Goal: Task Accomplishment & Management: Complete application form

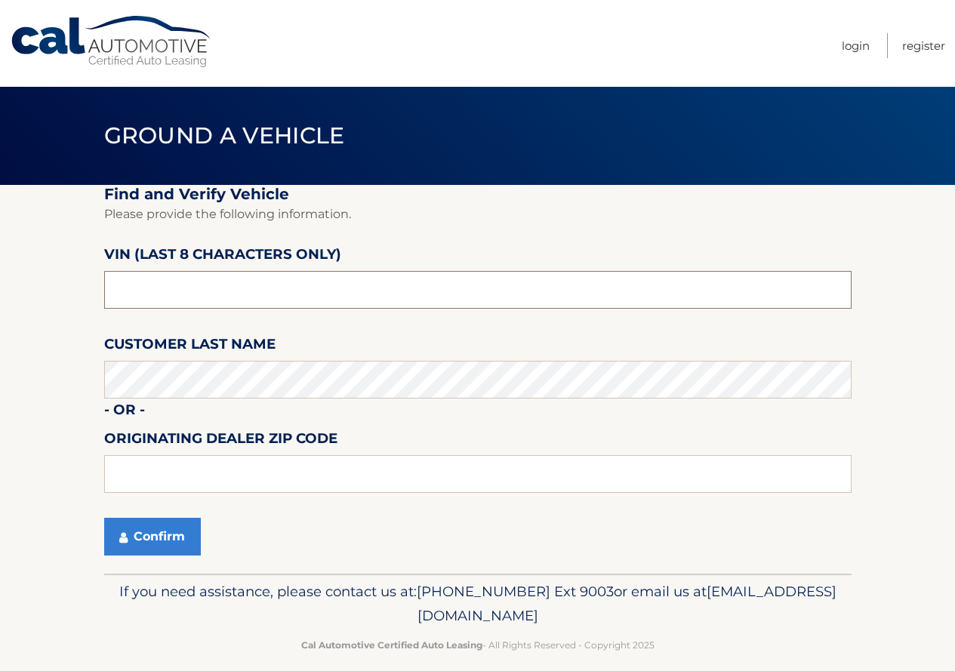
click at [275, 298] on input "text" at bounding box center [477, 290] width 747 height 38
type input "NT171049"
click at [146, 534] on button "Confirm" at bounding box center [152, 537] width 97 height 38
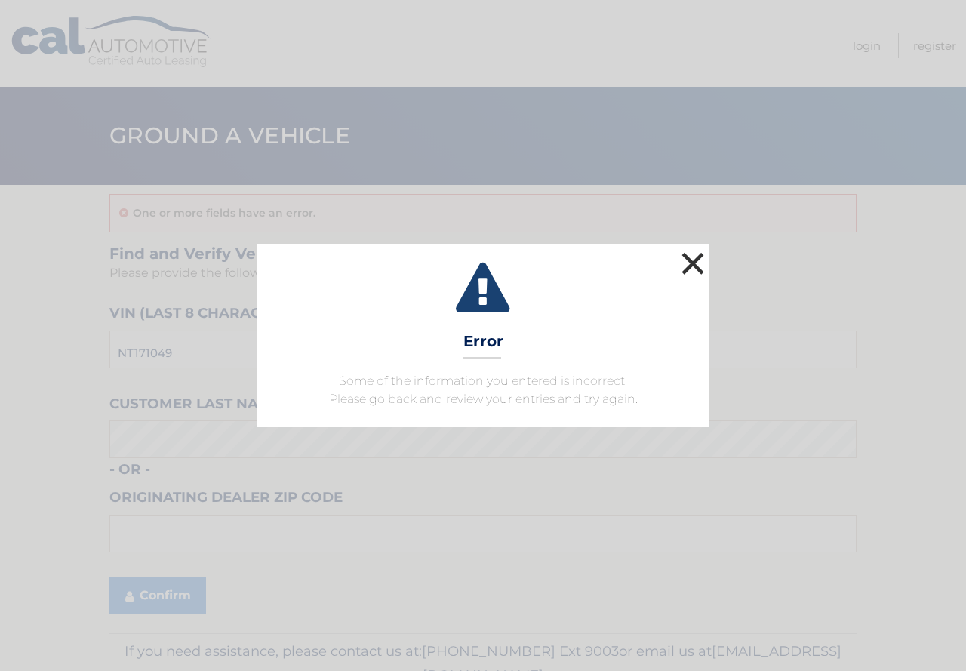
click at [694, 260] on button "×" at bounding box center [693, 263] width 30 height 30
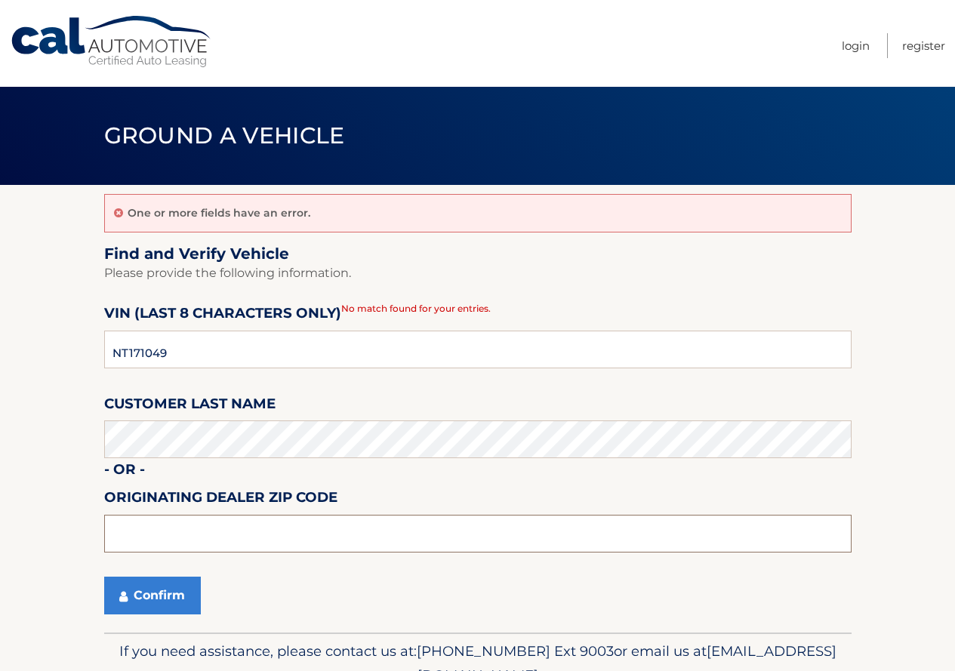
drag, startPoint x: 165, startPoint y: 531, endPoint x: 135, endPoint y: 497, distance: 44.4
click at [165, 531] on input "text" at bounding box center [477, 534] width 747 height 38
type input "19064"
click at [154, 601] on button "Confirm" at bounding box center [152, 596] width 97 height 38
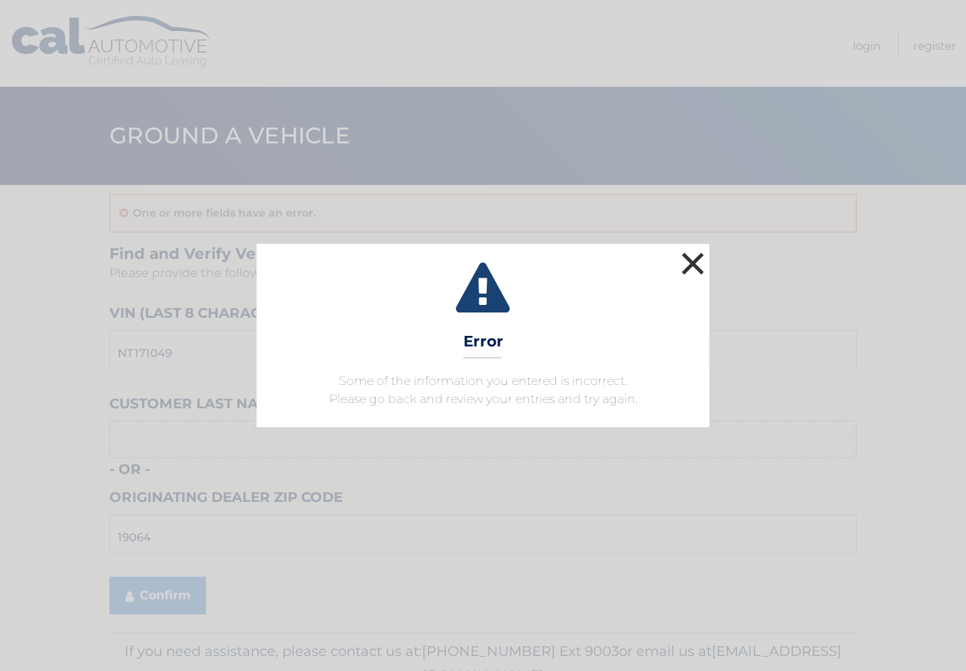
click at [699, 268] on button "×" at bounding box center [693, 263] width 30 height 30
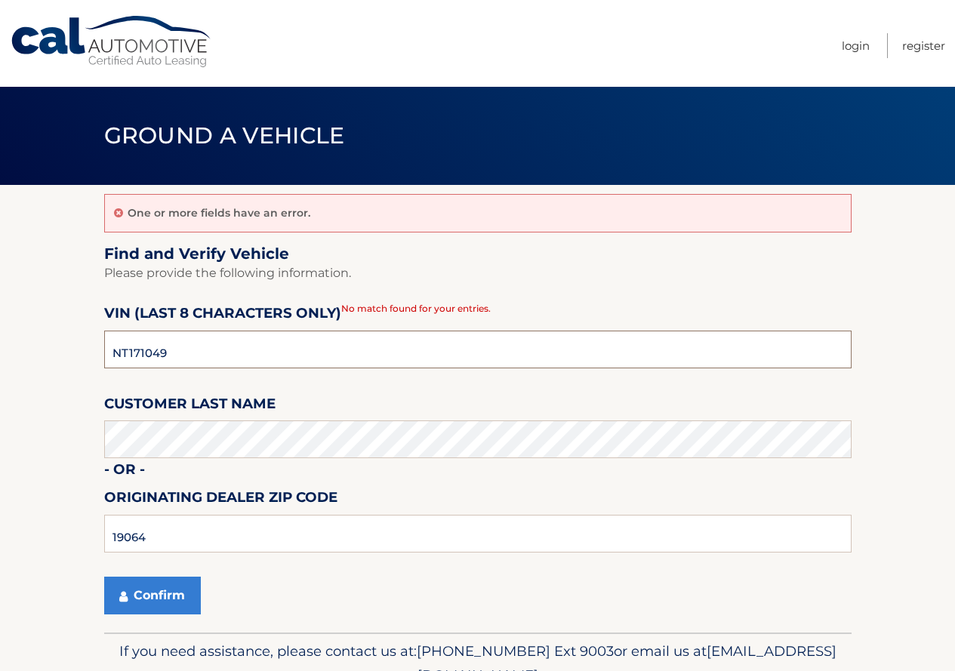
click at [274, 341] on input "NT171049" at bounding box center [477, 350] width 747 height 38
type input "N*******"
type input "NT171049"
click at [161, 595] on button "Confirm" at bounding box center [152, 596] width 97 height 38
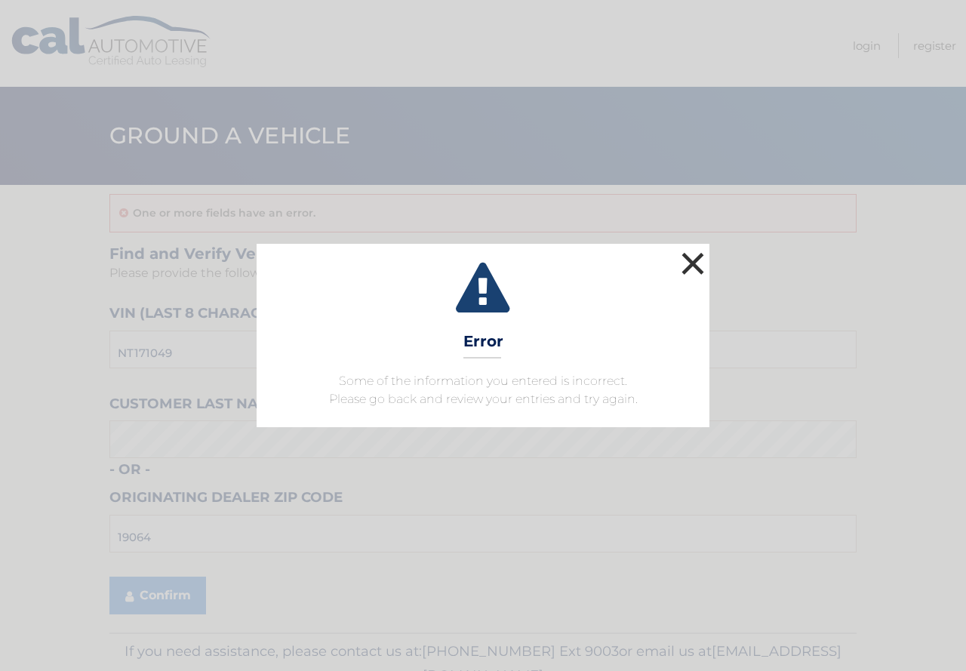
click at [694, 266] on button "×" at bounding box center [693, 263] width 30 height 30
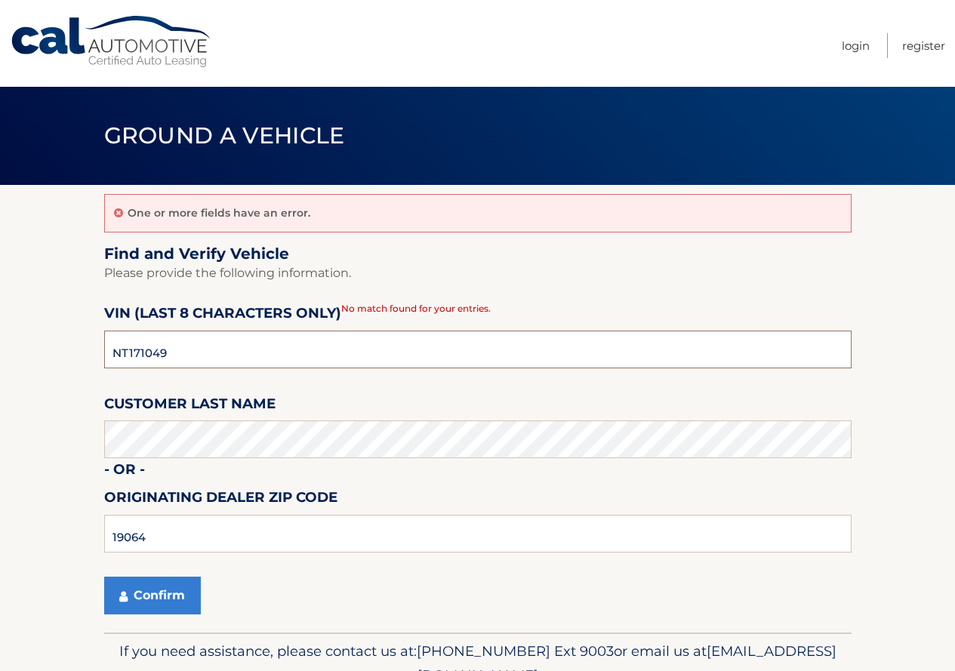
click at [247, 342] on input "NT171049" at bounding box center [477, 350] width 747 height 38
type input "N*******"
type input "NT171049"
click at [152, 595] on button "Confirm" at bounding box center [152, 596] width 97 height 38
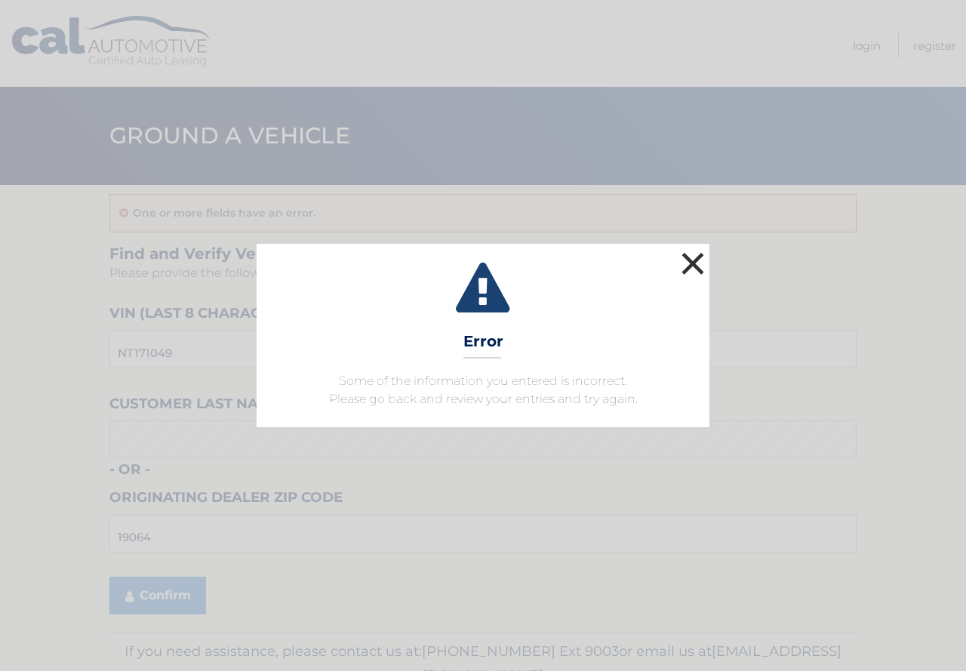
click at [690, 263] on button "×" at bounding box center [693, 263] width 30 height 30
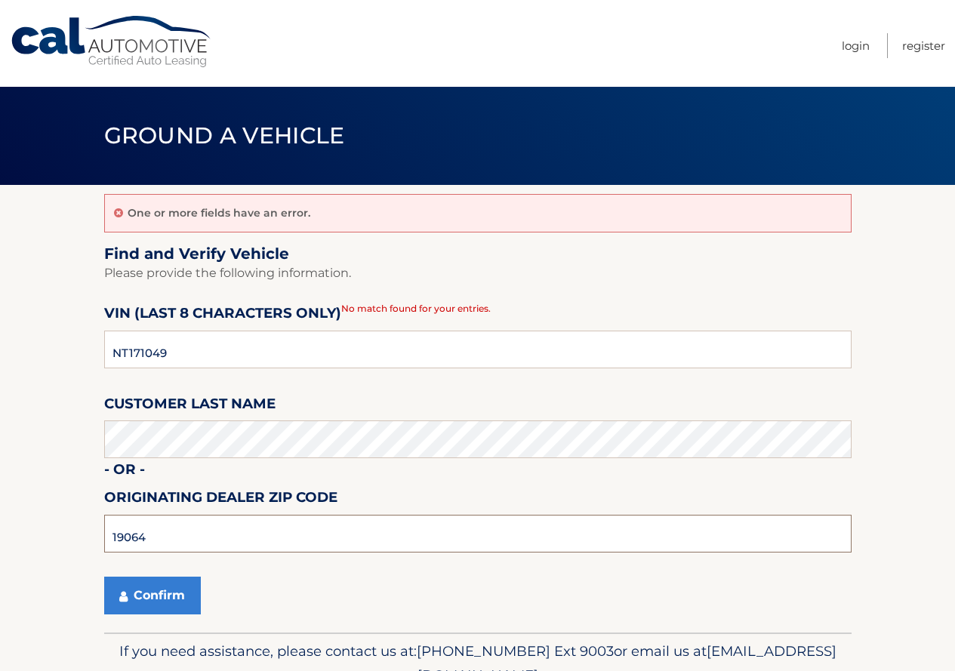
click at [166, 535] on input "19064" at bounding box center [477, 534] width 747 height 38
type input "1"
click at [104, 577] on button "Confirm" at bounding box center [152, 596] width 97 height 38
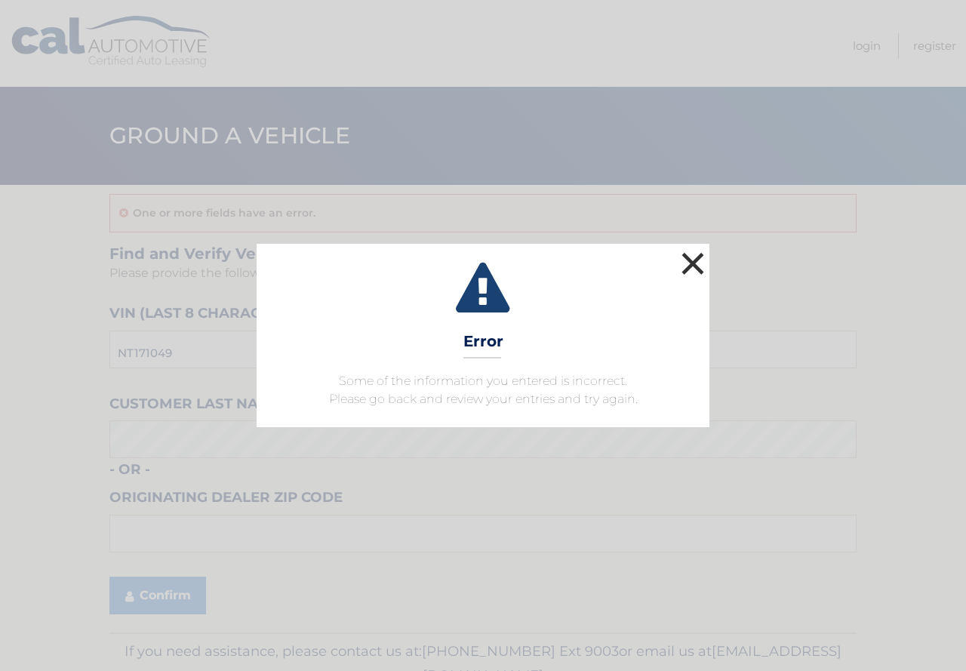
click at [691, 261] on button "×" at bounding box center [693, 263] width 30 height 30
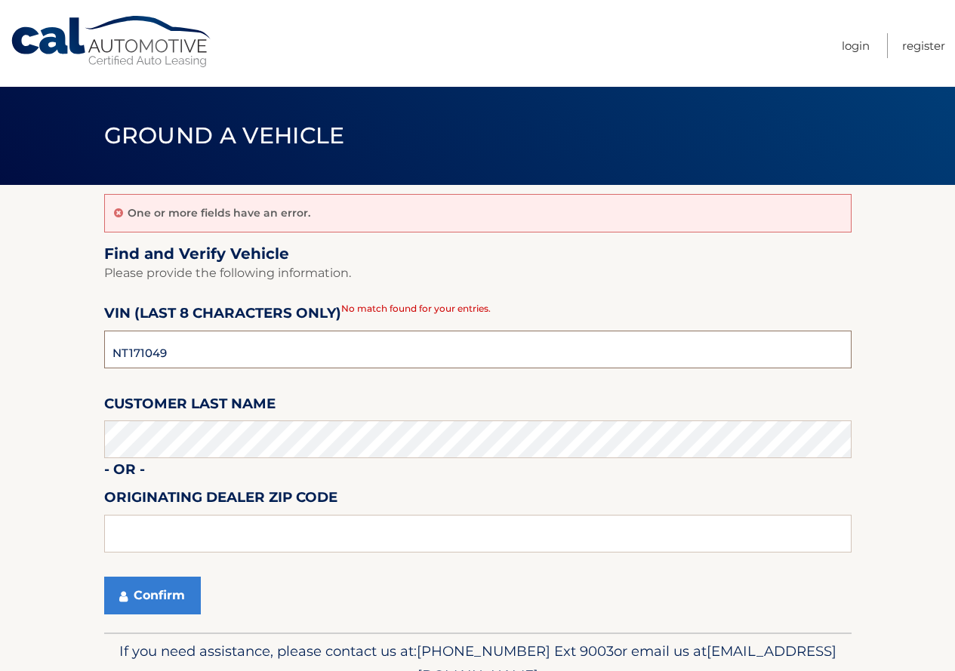
click at [298, 348] on input "NT171049" at bounding box center [477, 350] width 747 height 38
type input "N*******"
type input "NN341772"
click at [168, 598] on button "Confirm" at bounding box center [152, 596] width 97 height 38
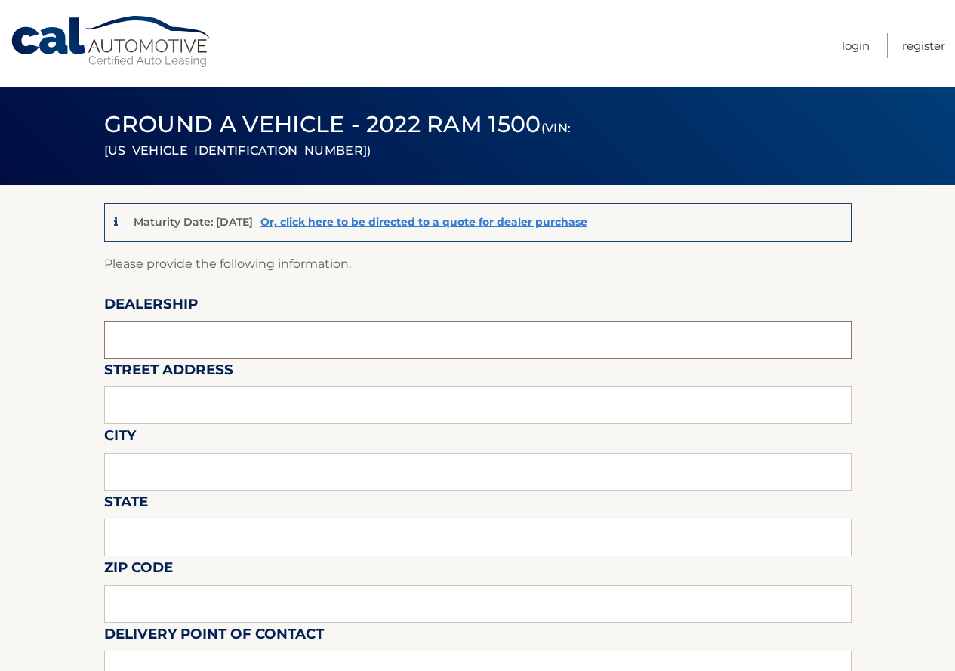
click at [264, 329] on input "text" at bounding box center [477, 340] width 747 height 38
type input "Reedman Toll of [GEOGRAPHIC_DATA]"
type input "[STREET_ADDRESS]"
type input "Springfield"
type input "PA"
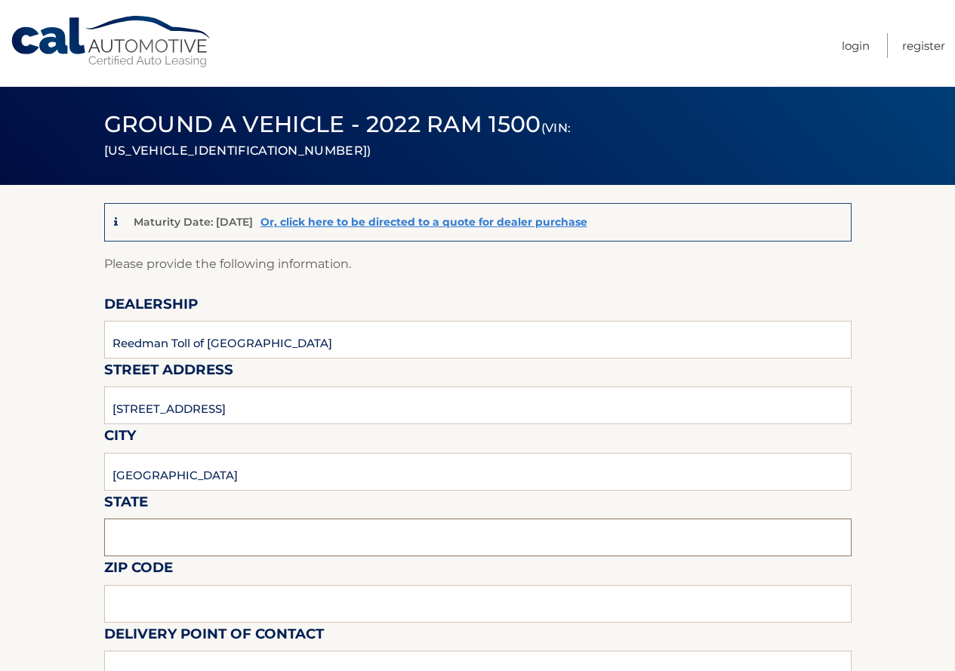
type input "19064"
type input "Tom Barrett"
type input "6105445300"
type input "MARTAUGERNIA@YAHOO.COM"
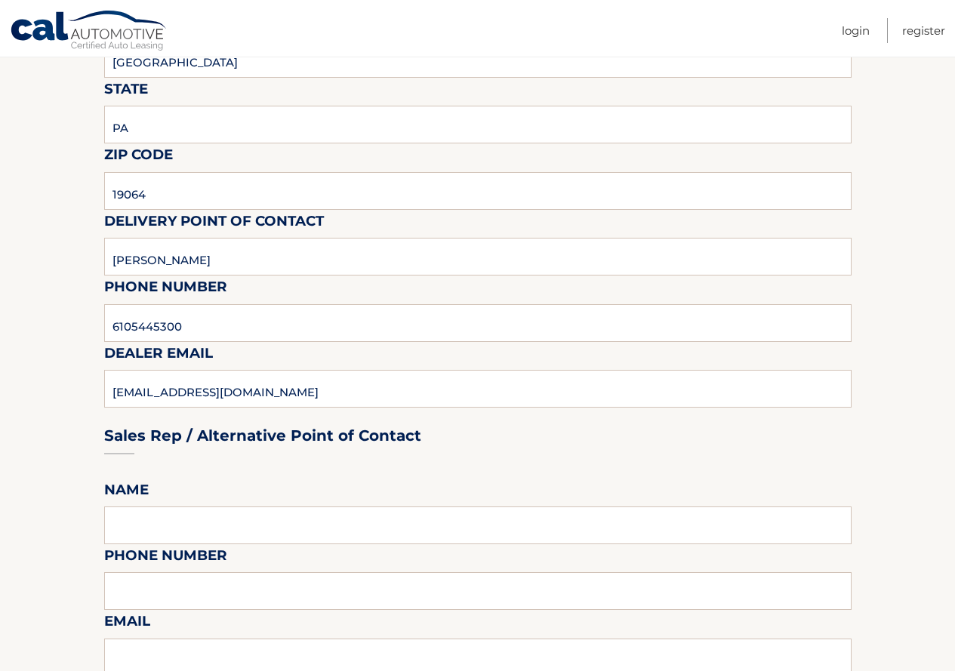
scroll to position [453, 0]
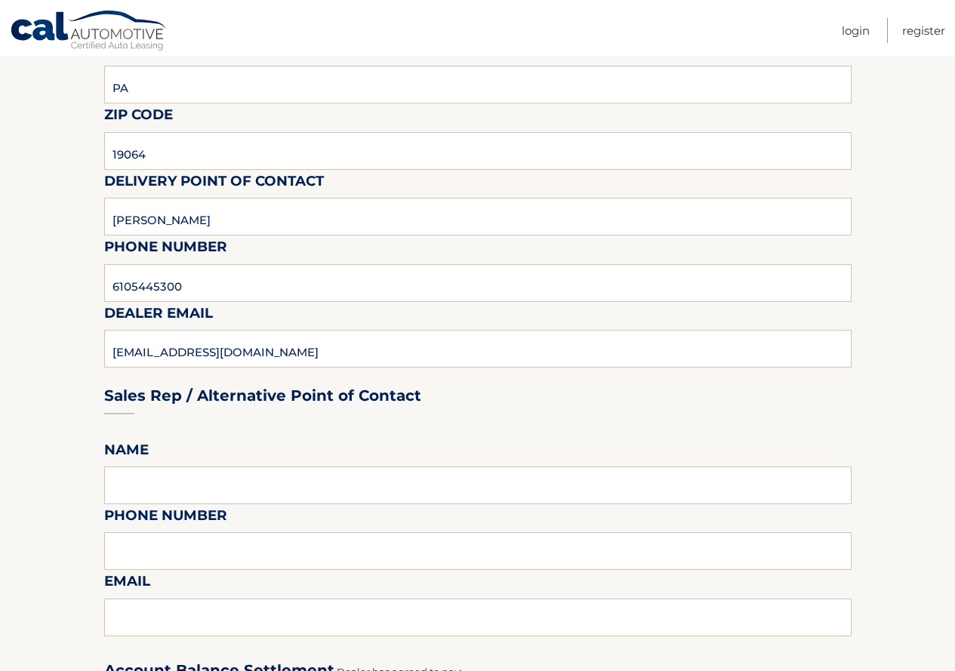
click at [349, 346] on div "Sales Rep / Alternative Point of Contact" at bounding box center [477, 367] width 747 height 106
click at [297, 346] on div "Sales Rep / Alternative Point of Contact" at bounding box center [477, 367] width 747 height 106
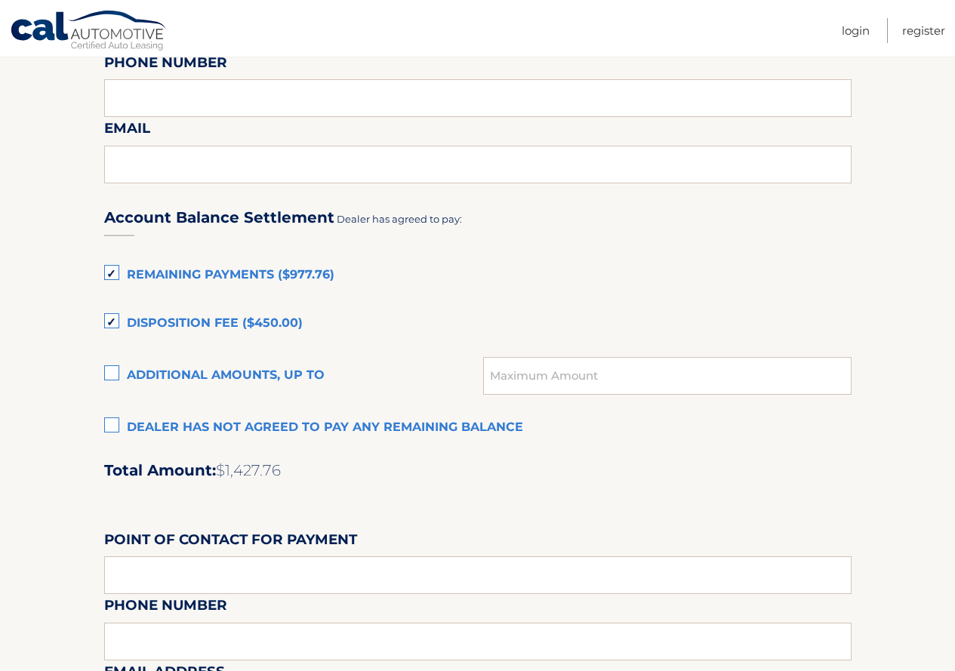
scroll to position [981, 0]
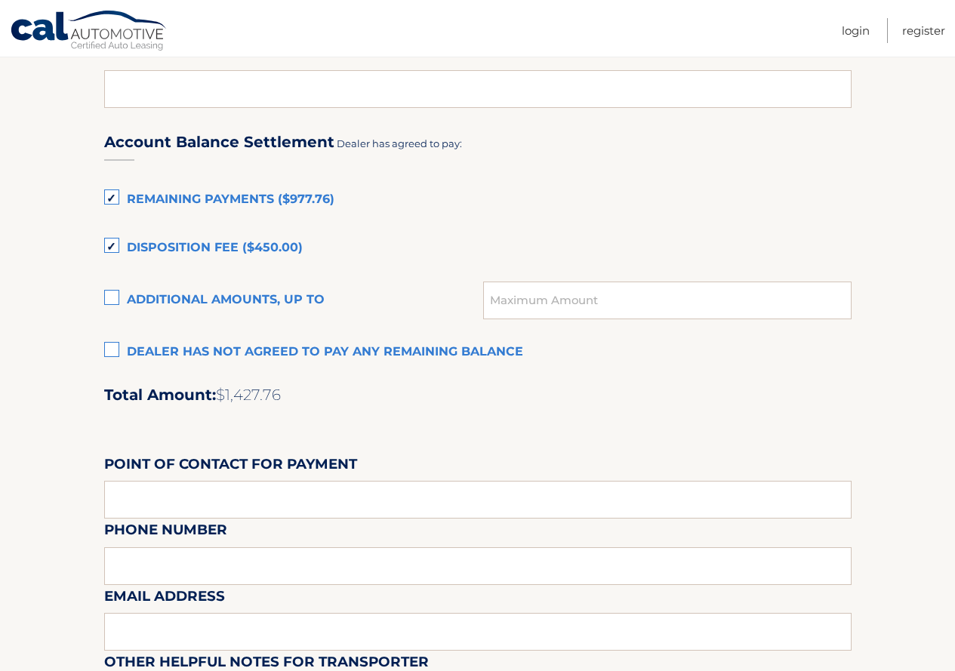
click at [106, 349] on label "Dealer has not agreed to pay any remaining balance" at bounding box center [477, 352] width 747 height 30
click at [0, 0] on input "Dealer has not agreed to pay any remaining balance" at bounding box center [0, 0] width 0 height 0
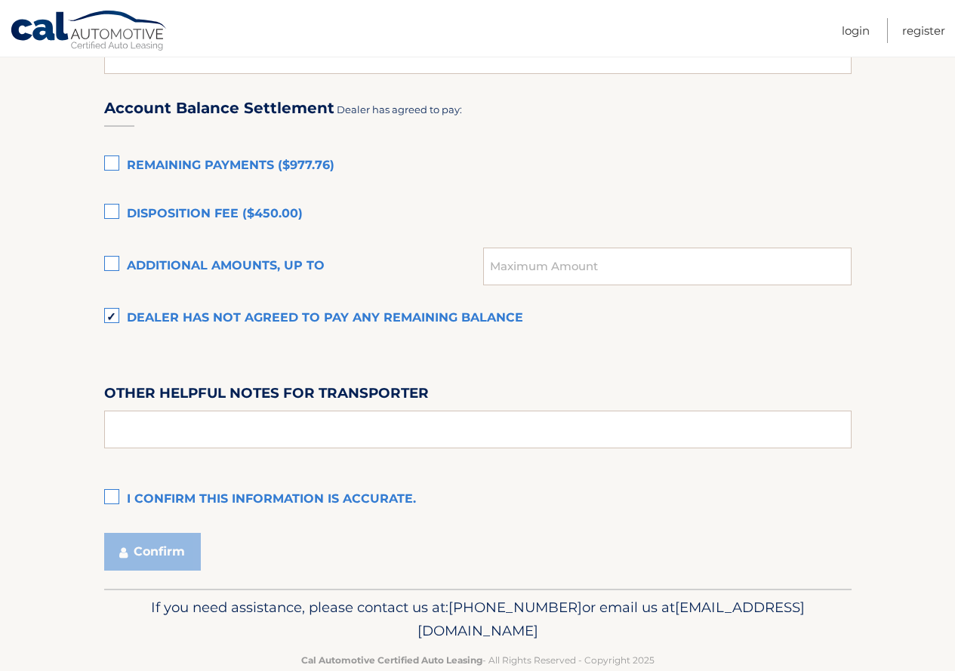
scroll to position [1048, 0]
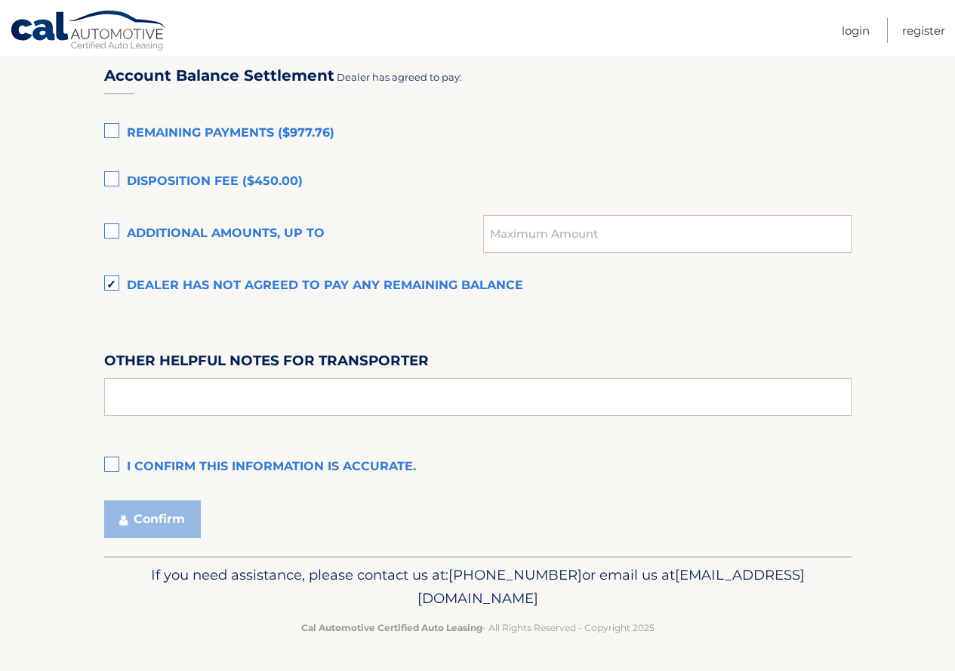
click at [115, 464] on label "I confirm this information is accurate." at bounding box center [477, 467] width 747 height 30
click at [0, 0] on input "I confirm this information is accurate." at bounding box center [0, 0] width 0 height 0
drag, startPoint x: 834, startPoint y: 299, endPoint x: 864, endPoint y: 285, distance: 33.1
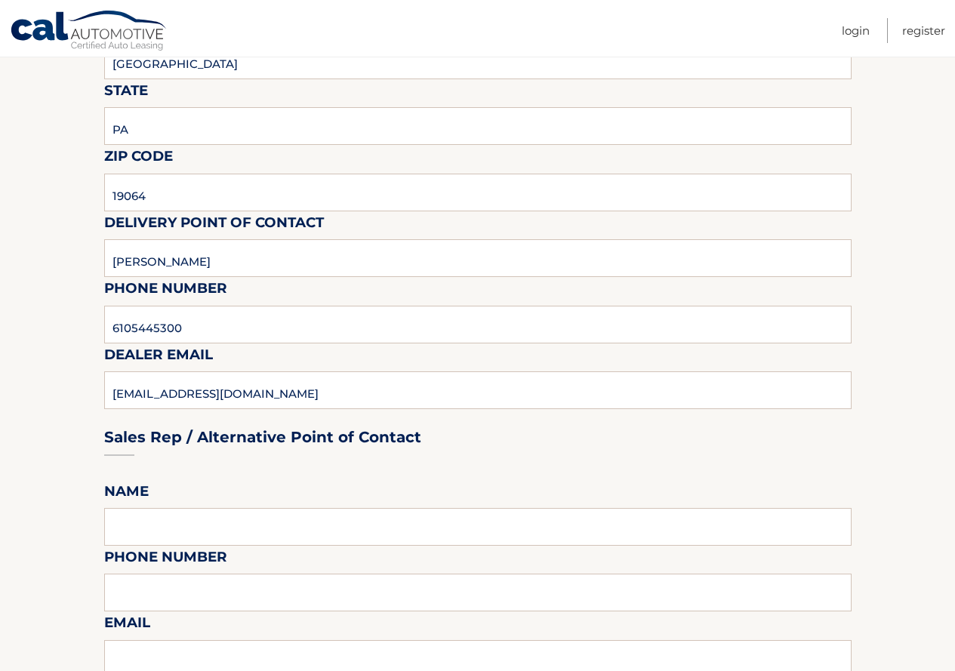
scroll to position [377, 0]
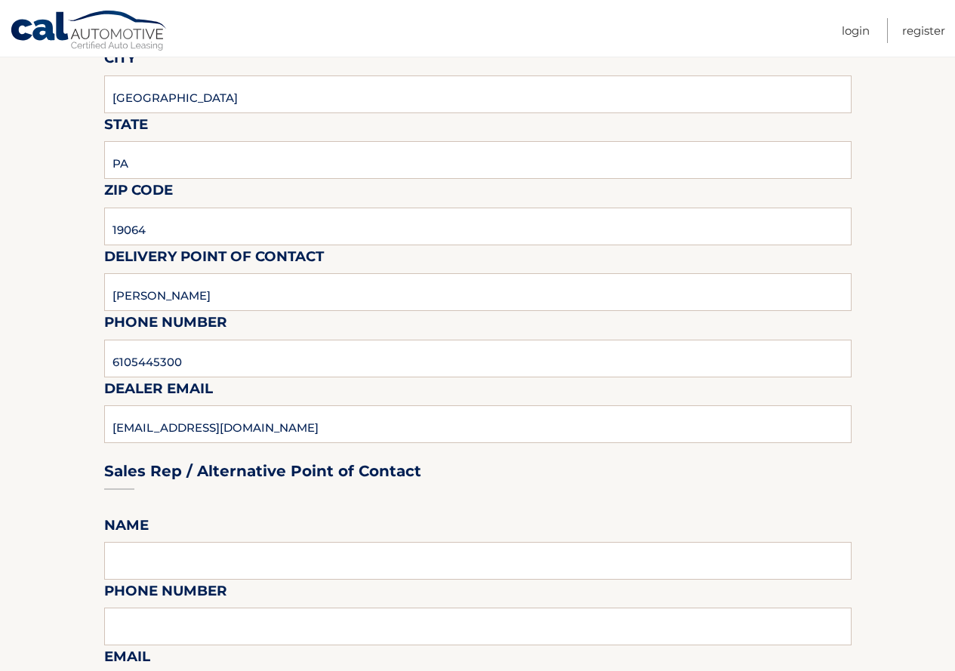
click at [373, 417] on div "Sales Rep / Alternative Point of Contact" at bounding box center [477, 442] width 747 height 106
click at [365, 418] on div "Sales Rep / Alternative Point of Contact" at bounding box center [477, 442] width 747 height 106
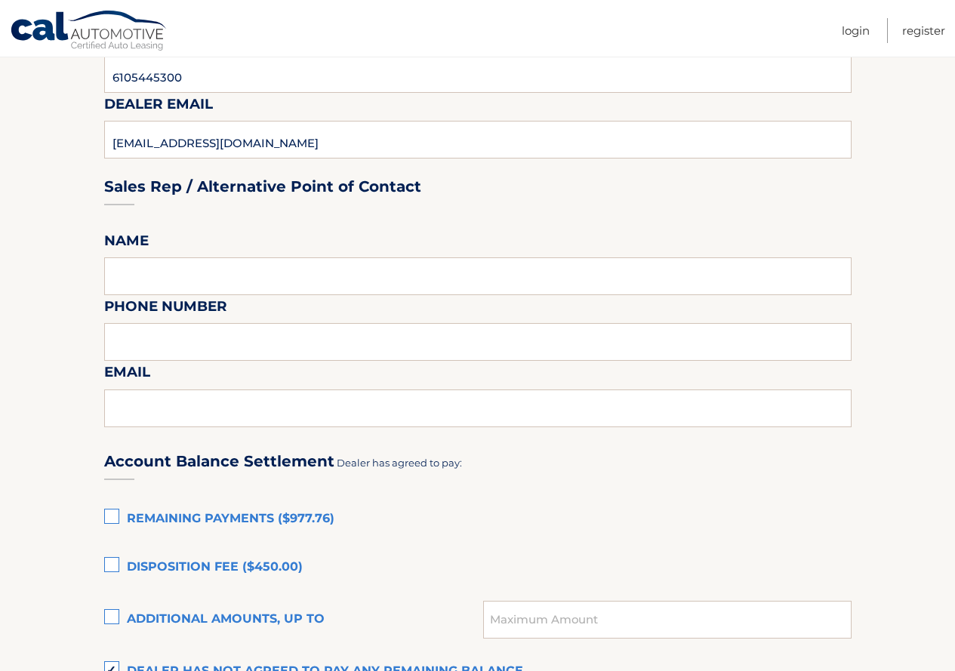
scroll to position [679, 0]
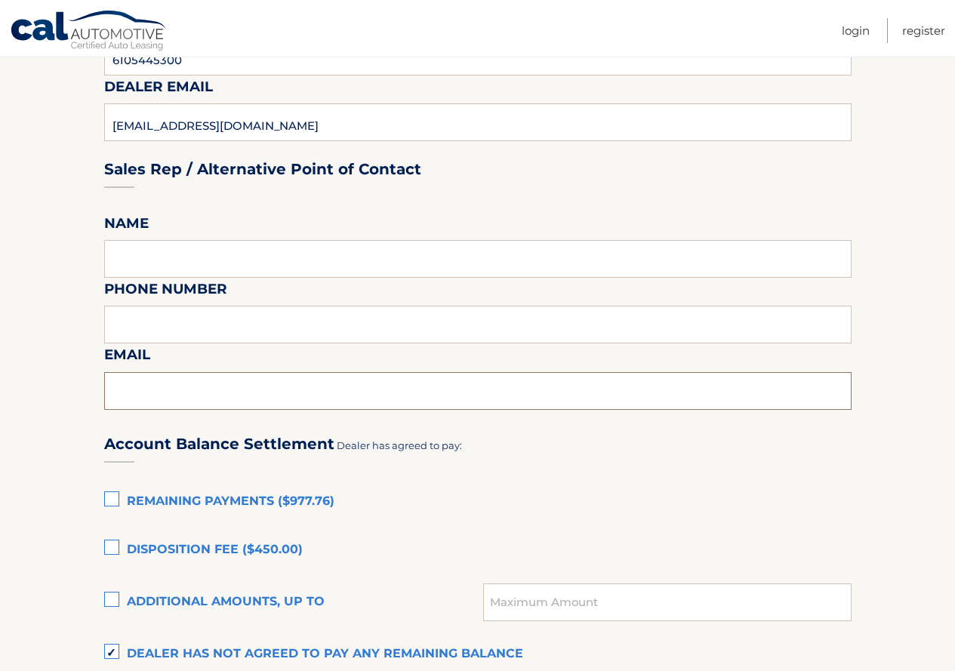
click at [182, 391] on input "text" at bounding box center [477, 391] width 747 height 38
type input "eanderson@reedmantoll.com"
click at [200, 262] on input "text" at bounding box center [477, 259] width 747 height 38
type input "Eric Anderson"
click at [192, 329] on input "text" at bounding box center [477, 325] width 747 height 38
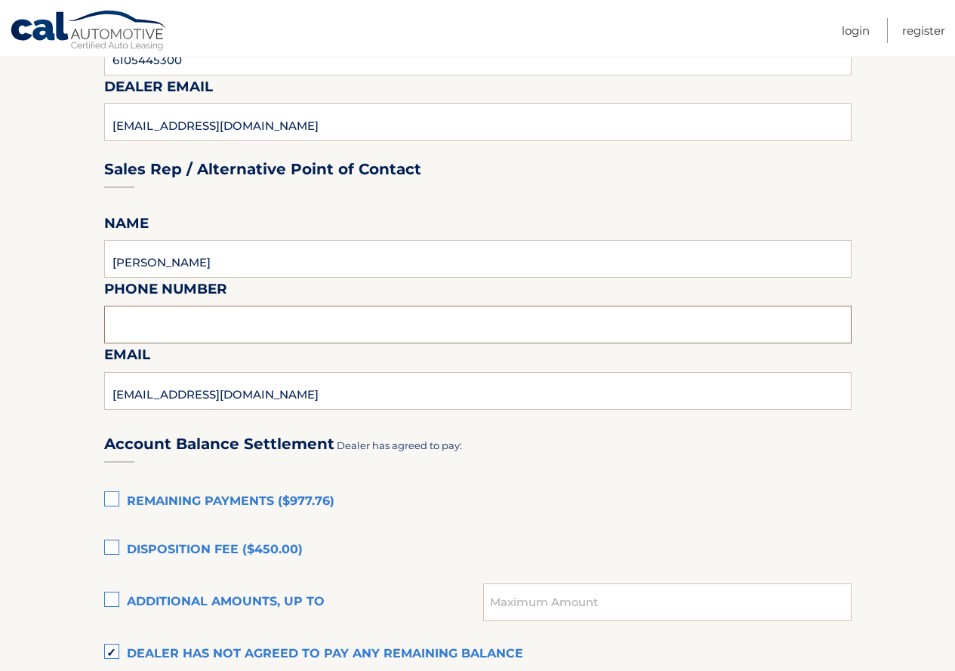
type input "6105445300"
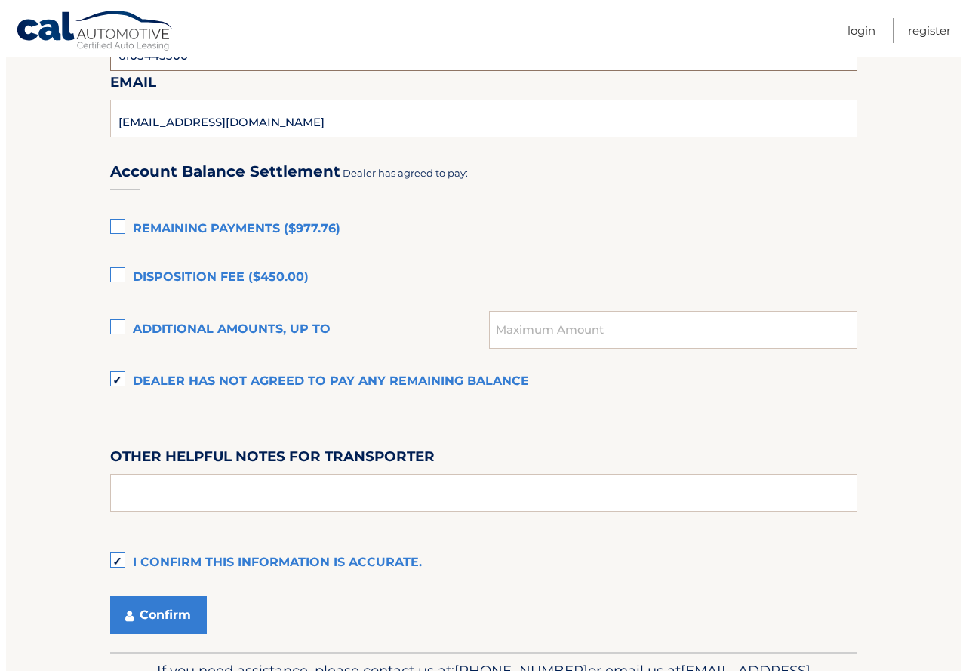
scroll to position [1048, 0]
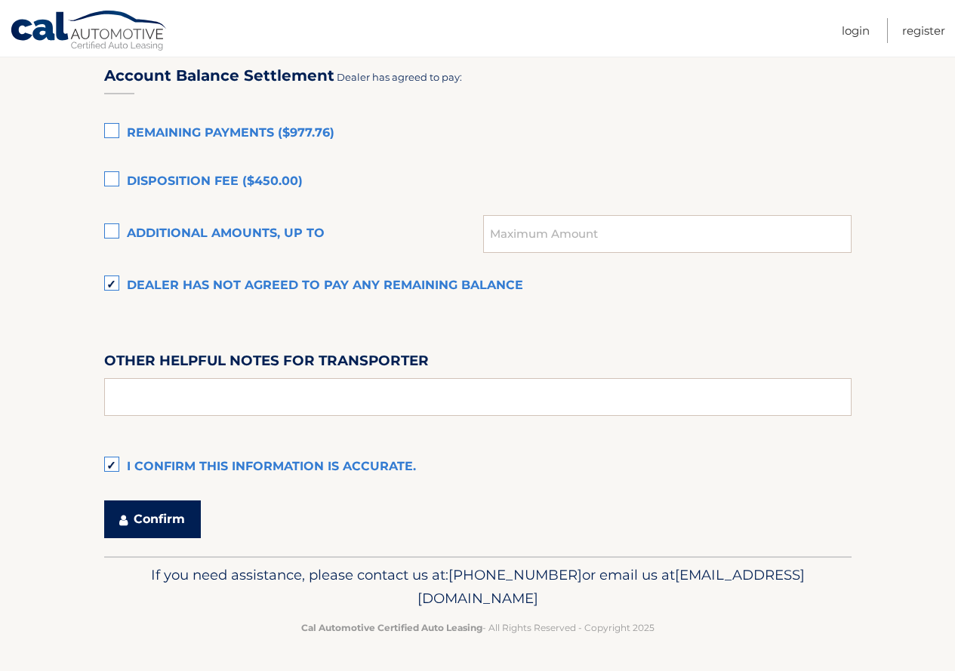
click at [151, 521] on button "Confirm" at bounding box center [152, 519] width 97 height 38
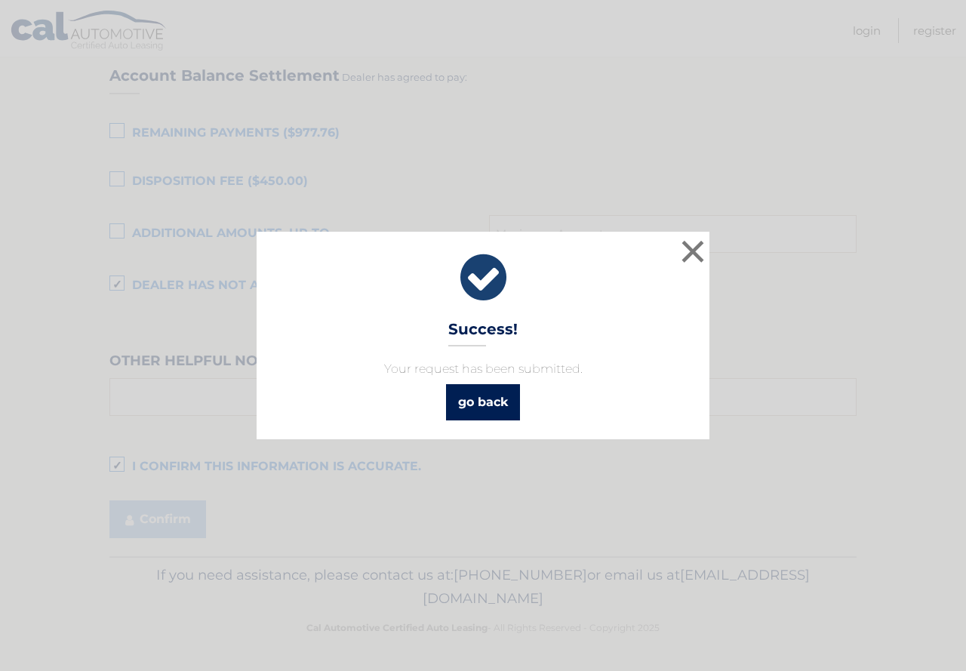
click at [485, 405] on link "go back" at bounding box center [483, 402] width 74 height 36
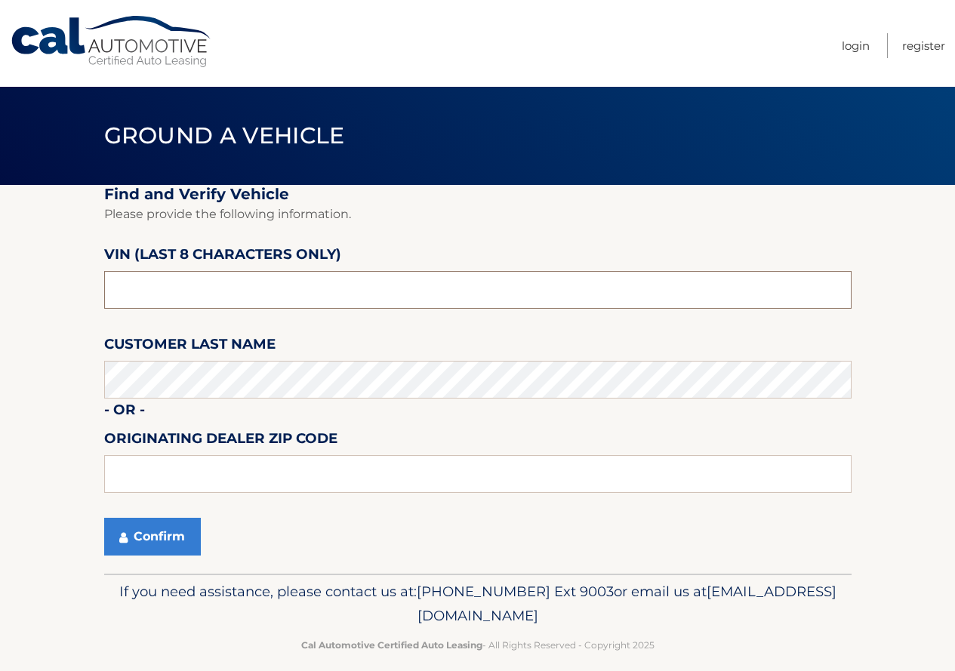
click at [318, 282] on input "text" at bounding box center [477, 290] width 747 height 38
type input "NT171049"
click at [140, 537] on button "Confirm" at bounding box center [152, 537] width 97 height 38
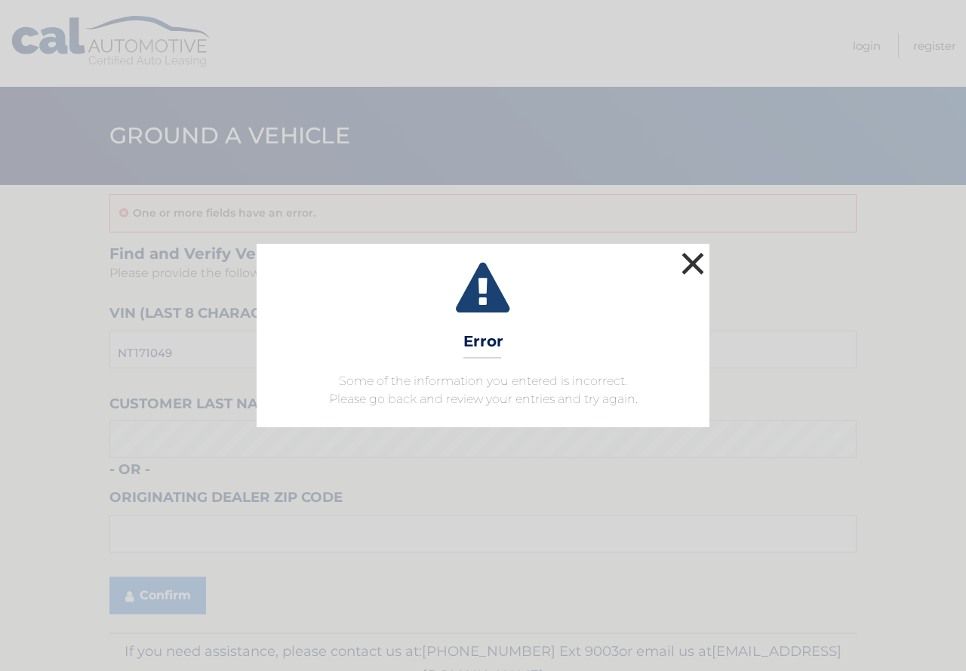
click at [690, 260] on button "×" at bounding box center [693, 263] width 30 height 30
click at [698, 259] on button "×" at bounding box center [693, 263] width 30 height 30
